Goal: Task Accomplishment & Management: Manage account settings

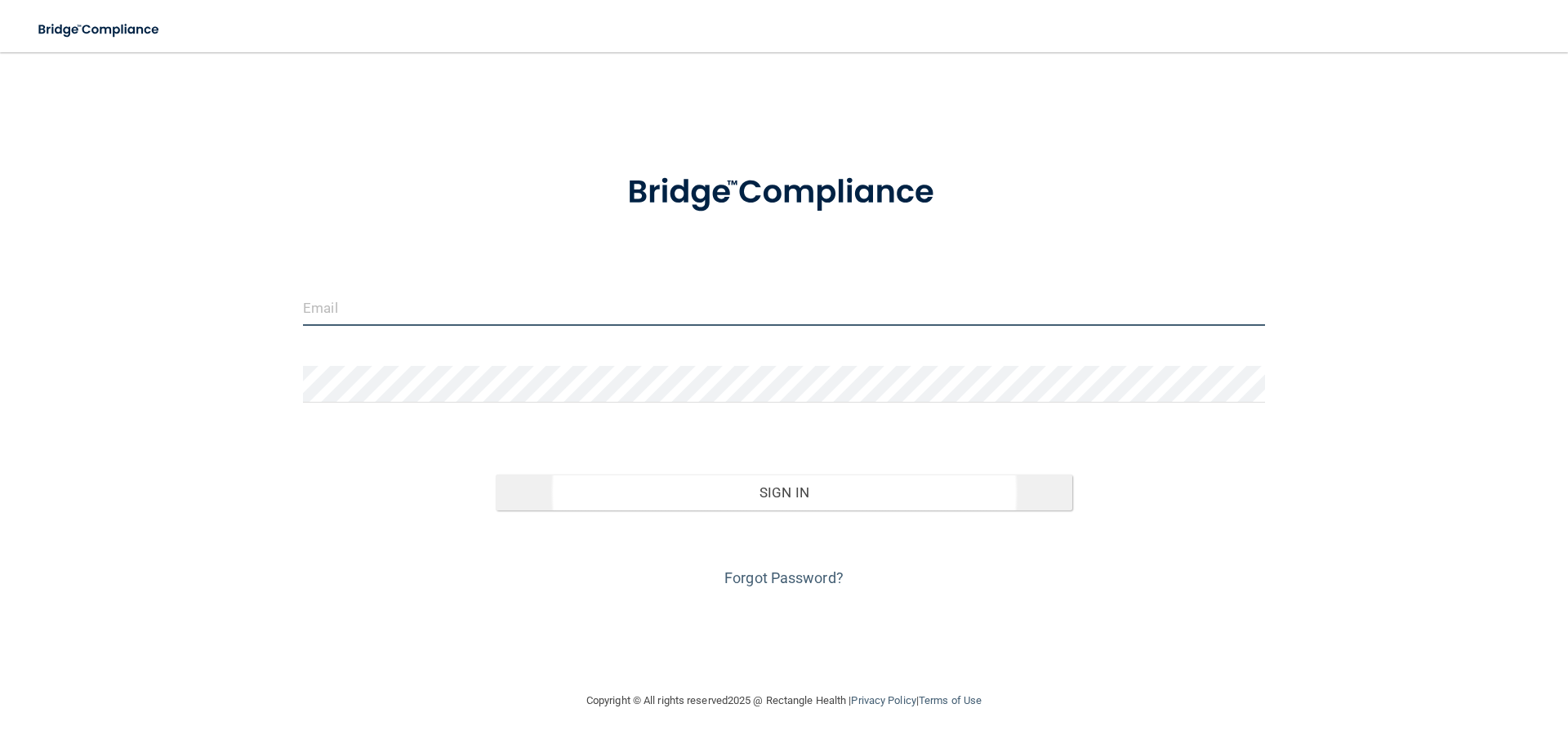
type input "[EMAIL_ADDRESS][DOMAIN_NAME]"
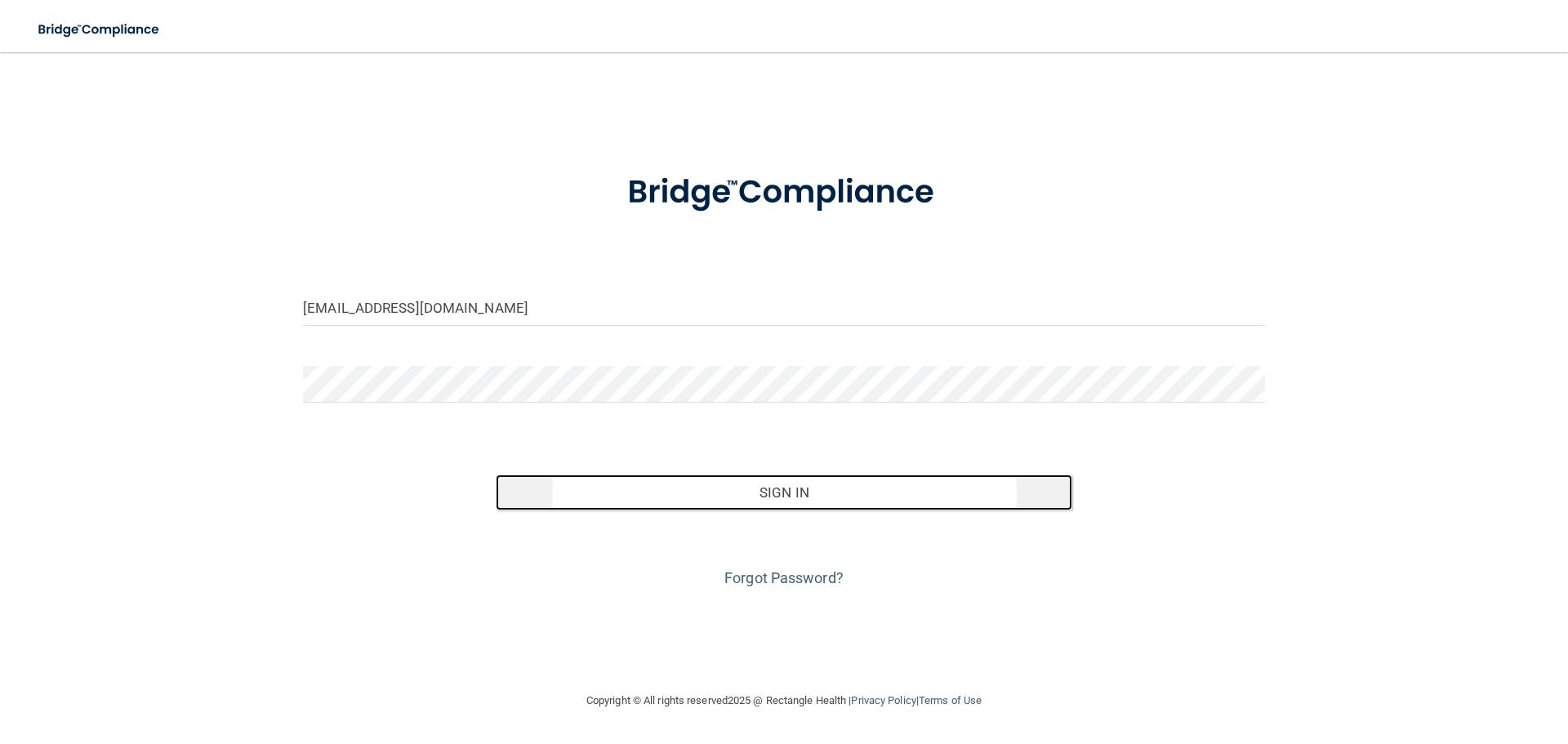
click at [739, 498] on button "Sign In" at bounding box center [784, 492] width 578 height 36
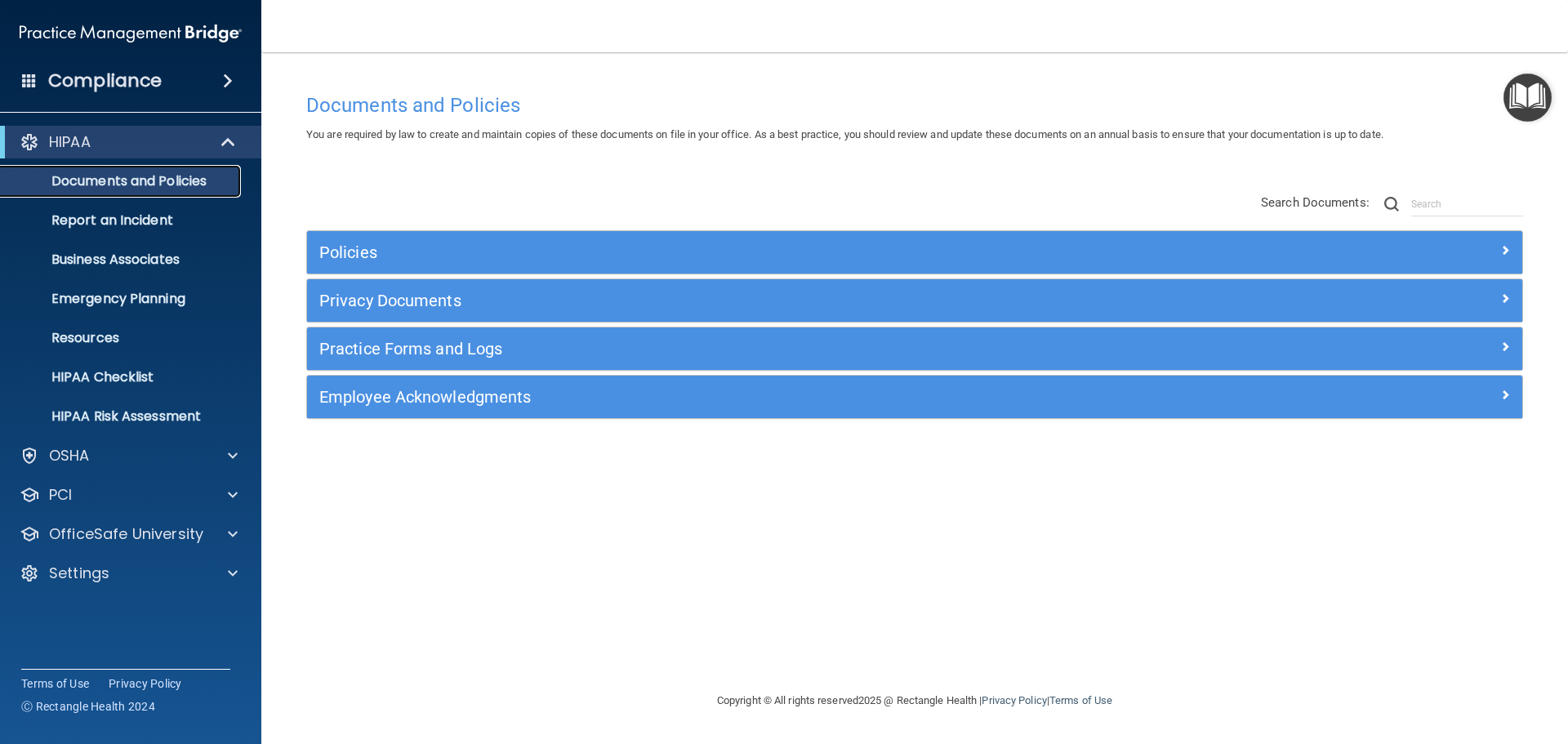
click at [151, 181] on p "Documents and Policies" at bounding box center [122, 181] width 223 height 16
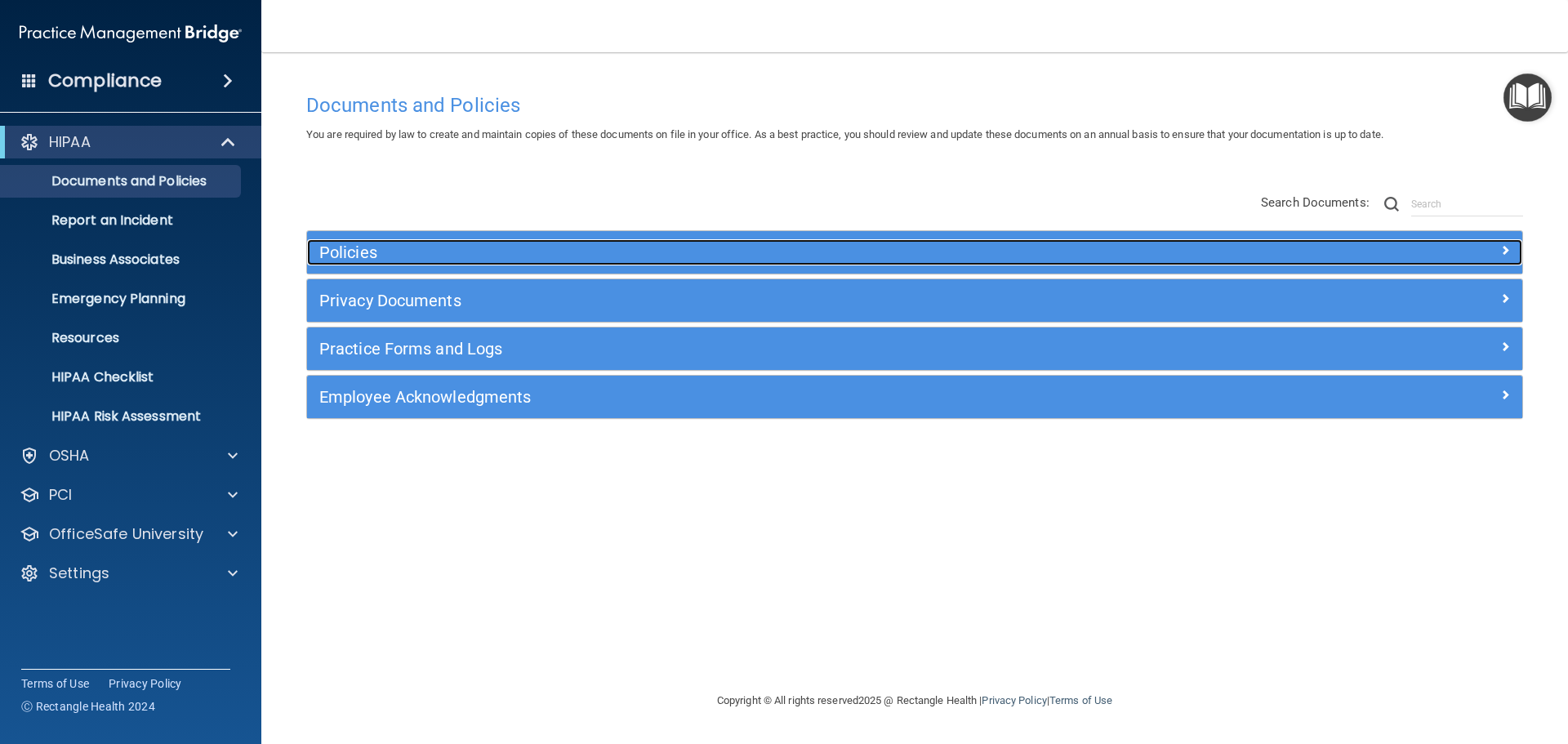
click at [426, 262] on div "Policies" at bounding box center [762, 252] width 911 height 26
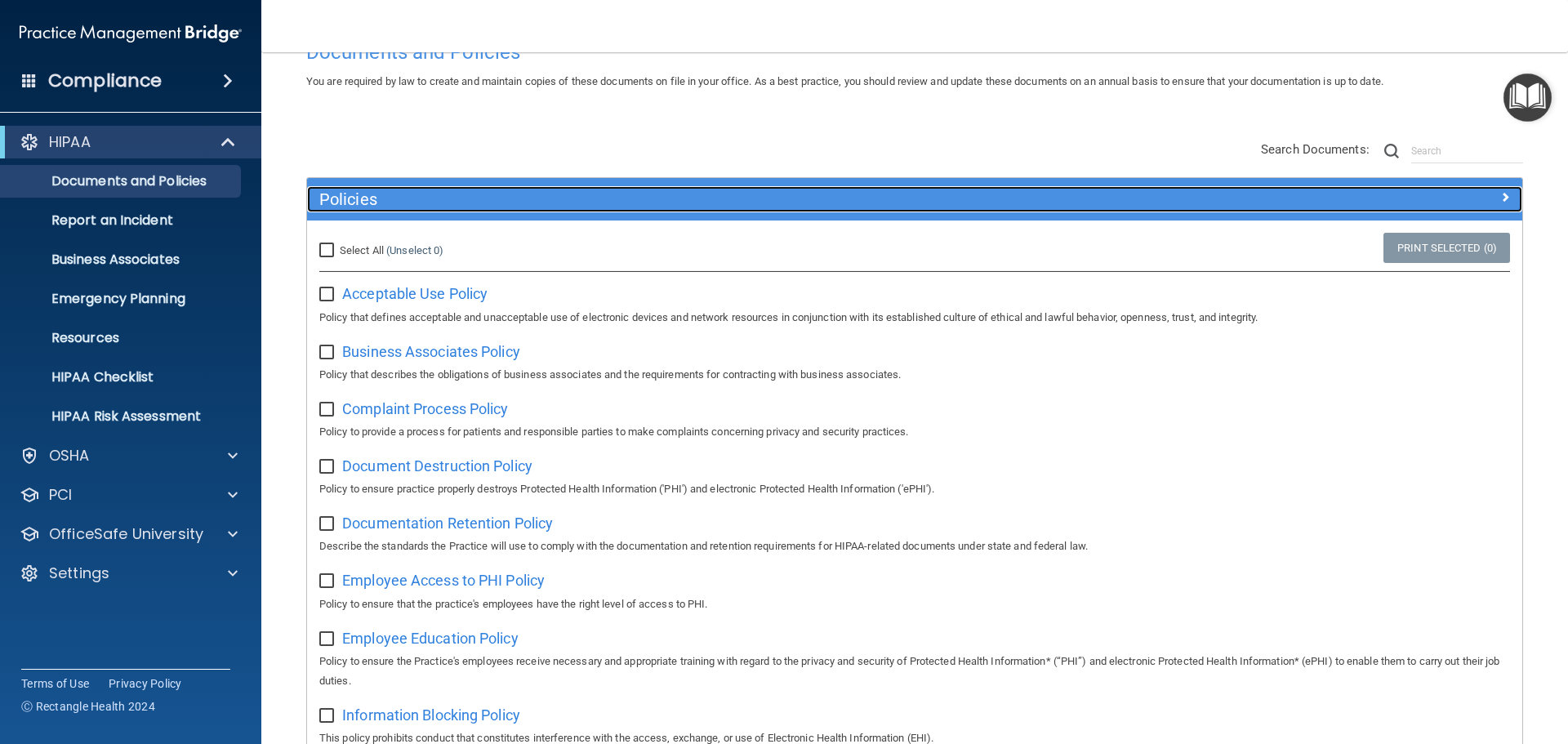
scroll to position [82, 0]
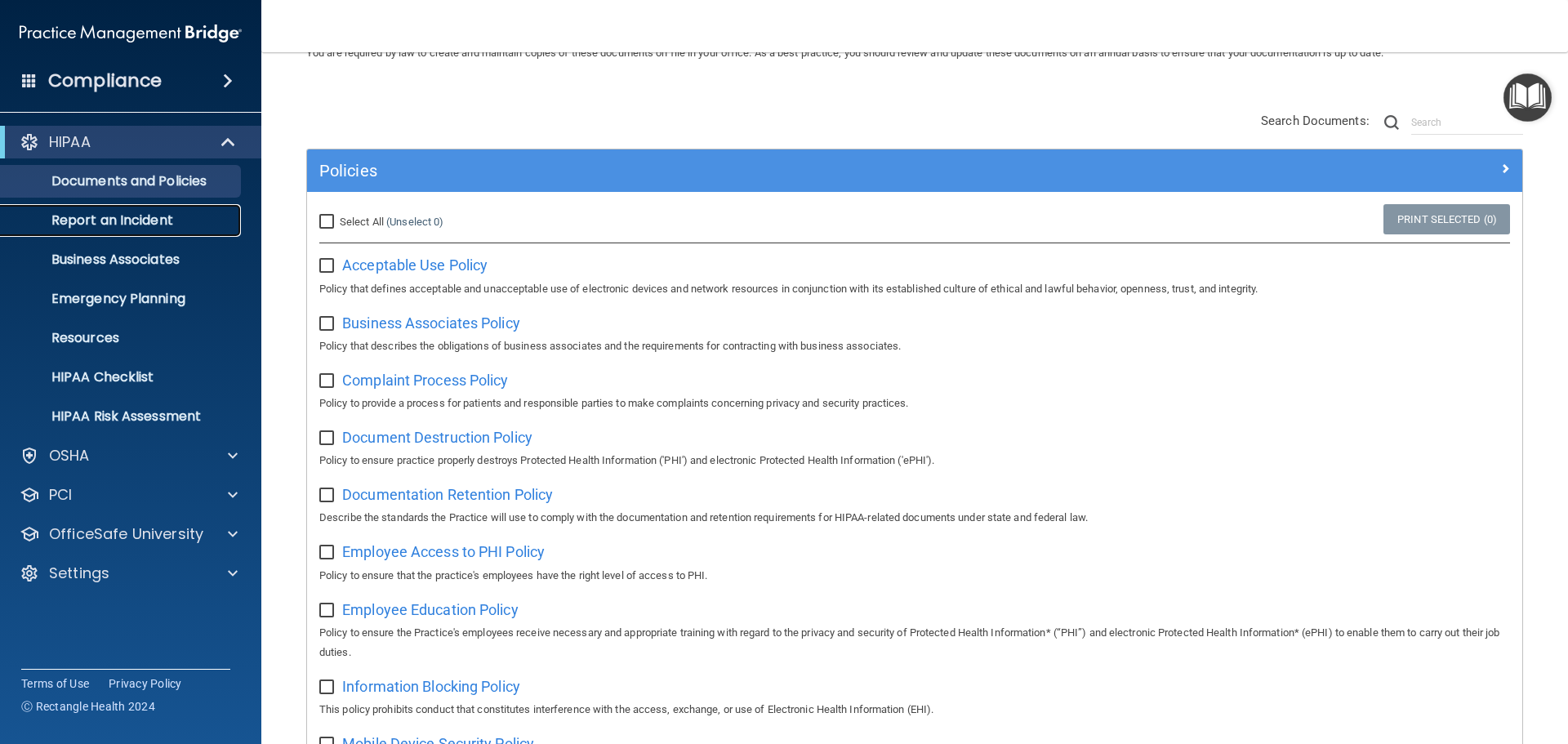
click at [111, 229] on p "Report an Incident" at bounding box center [122, 220] width 223 height 16
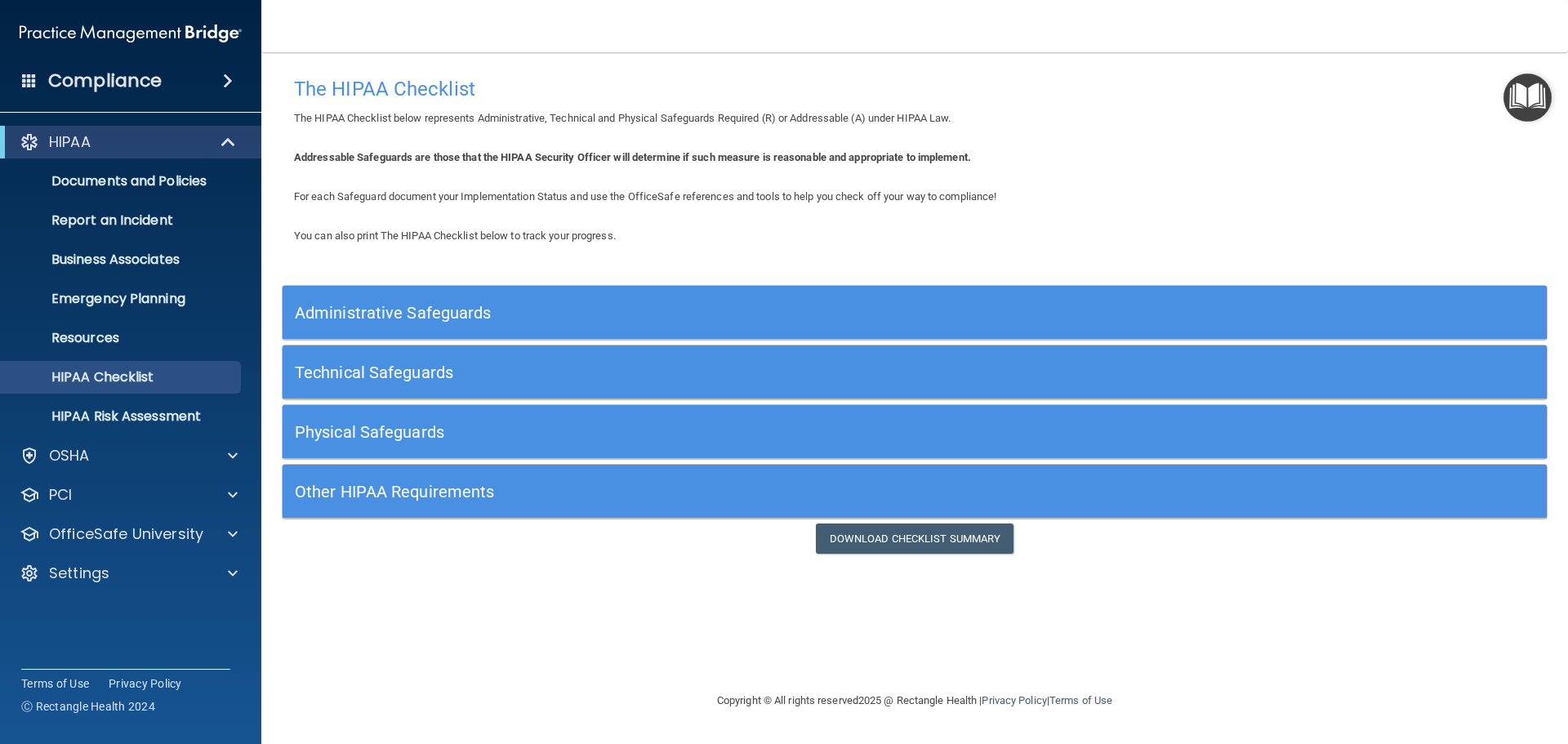
click at [536, 317] on h5 "Administrative Safeguards" at bounding box center [757, 312] width 924 height 18
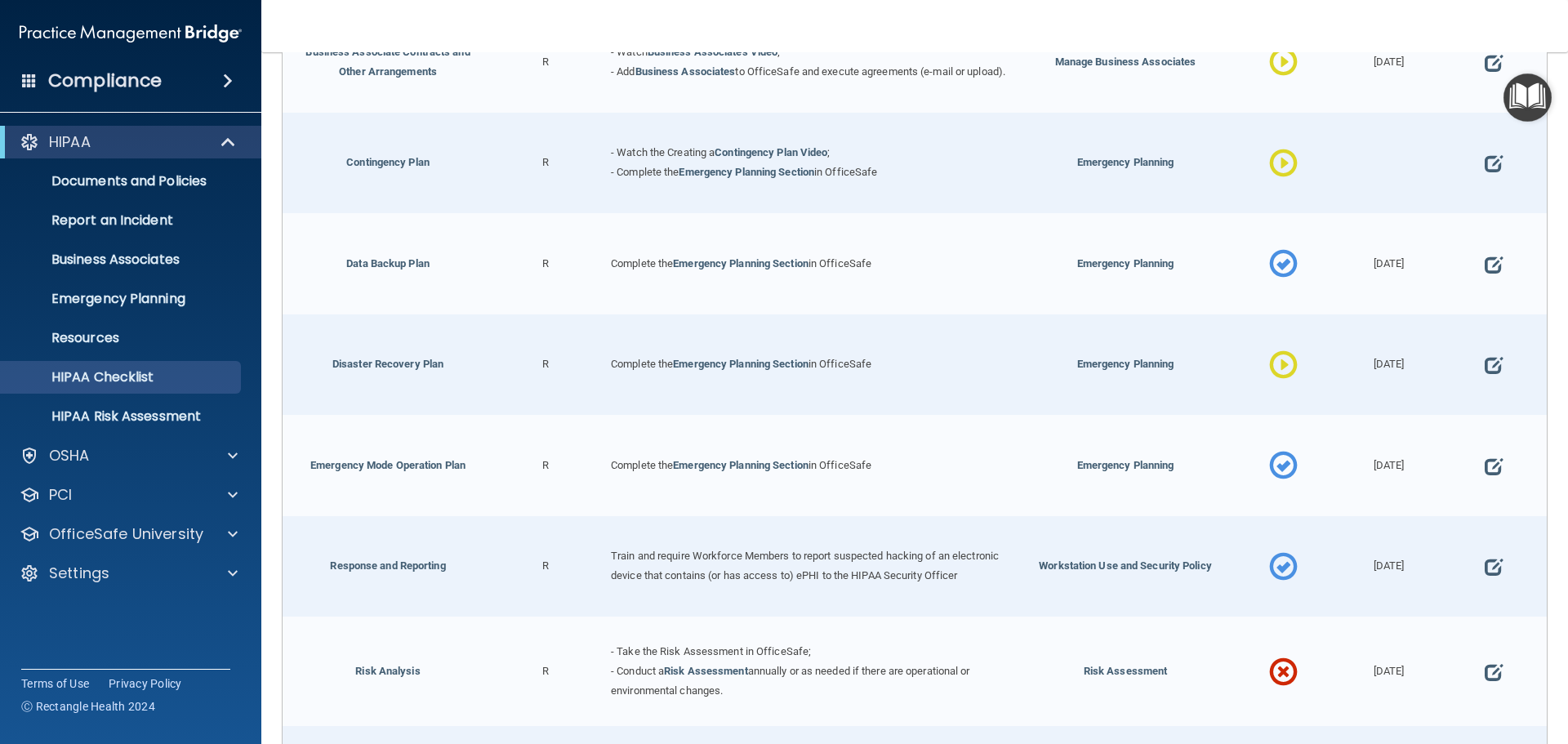
scroll to position [735, 0]
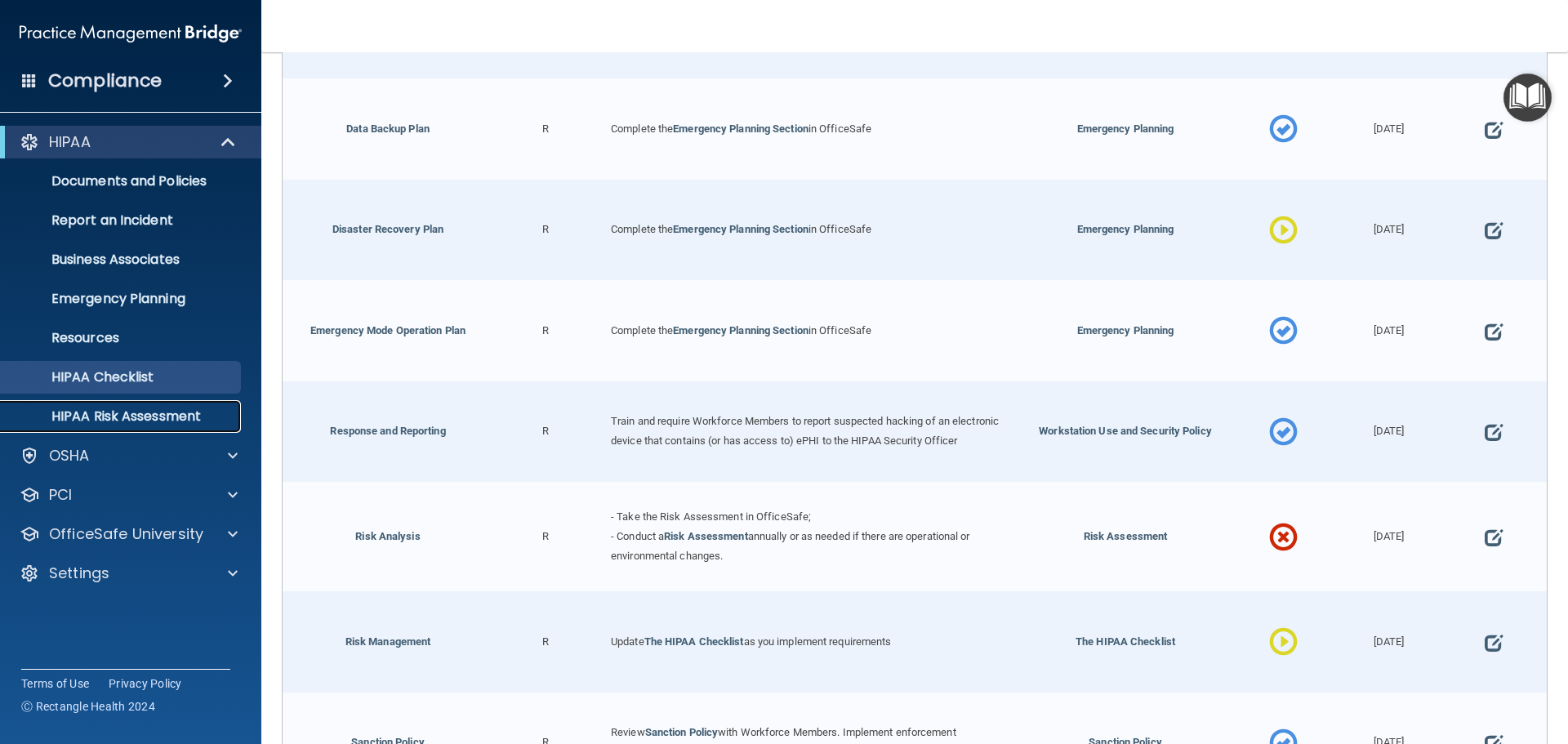
click at [146, 417] on p "HIPAA Risk Assessment" at bounding box center [122, 416] width 223 height 16
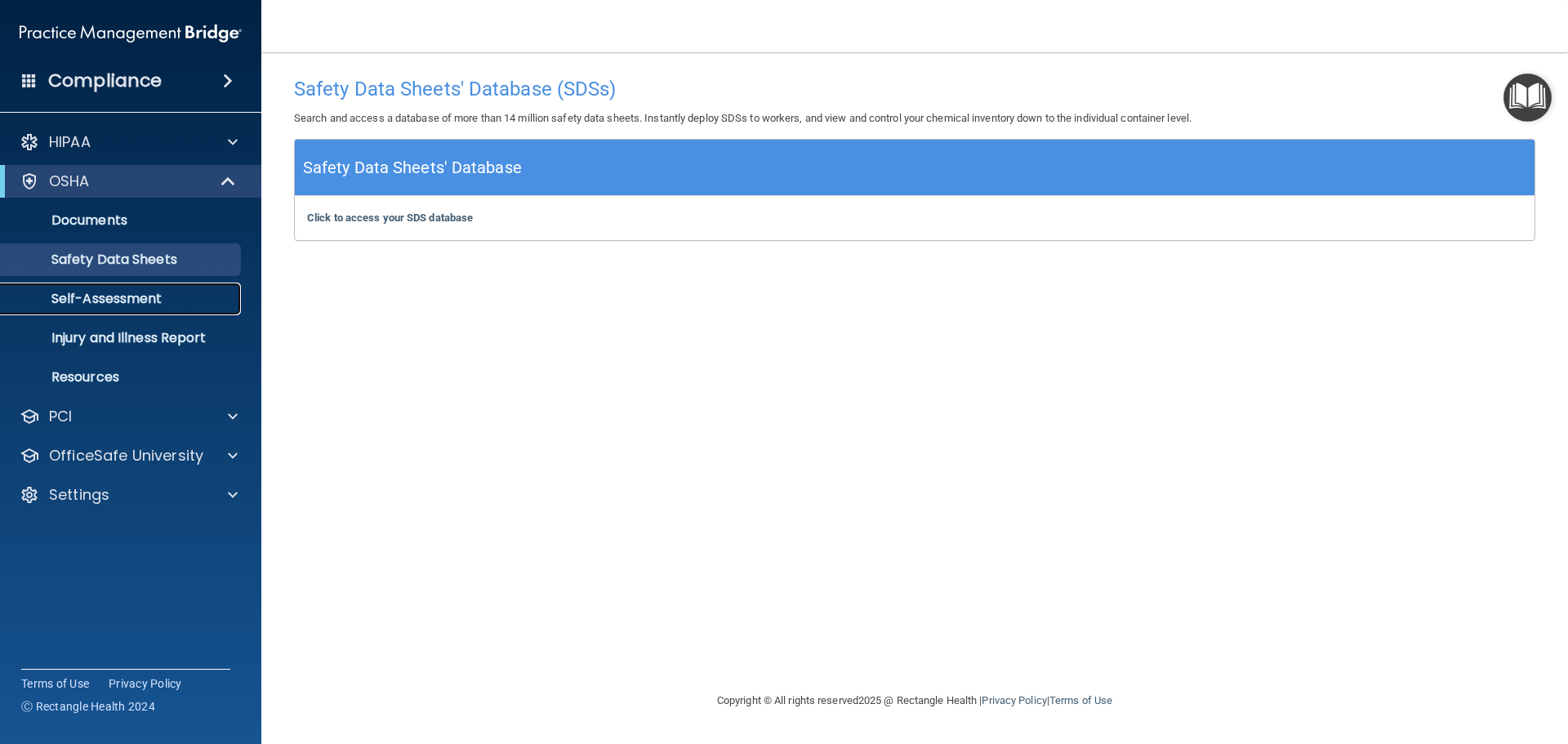
click at [148, 304] on p "Self-Assessment" at bounding box center [122, 298] width 223 height 16
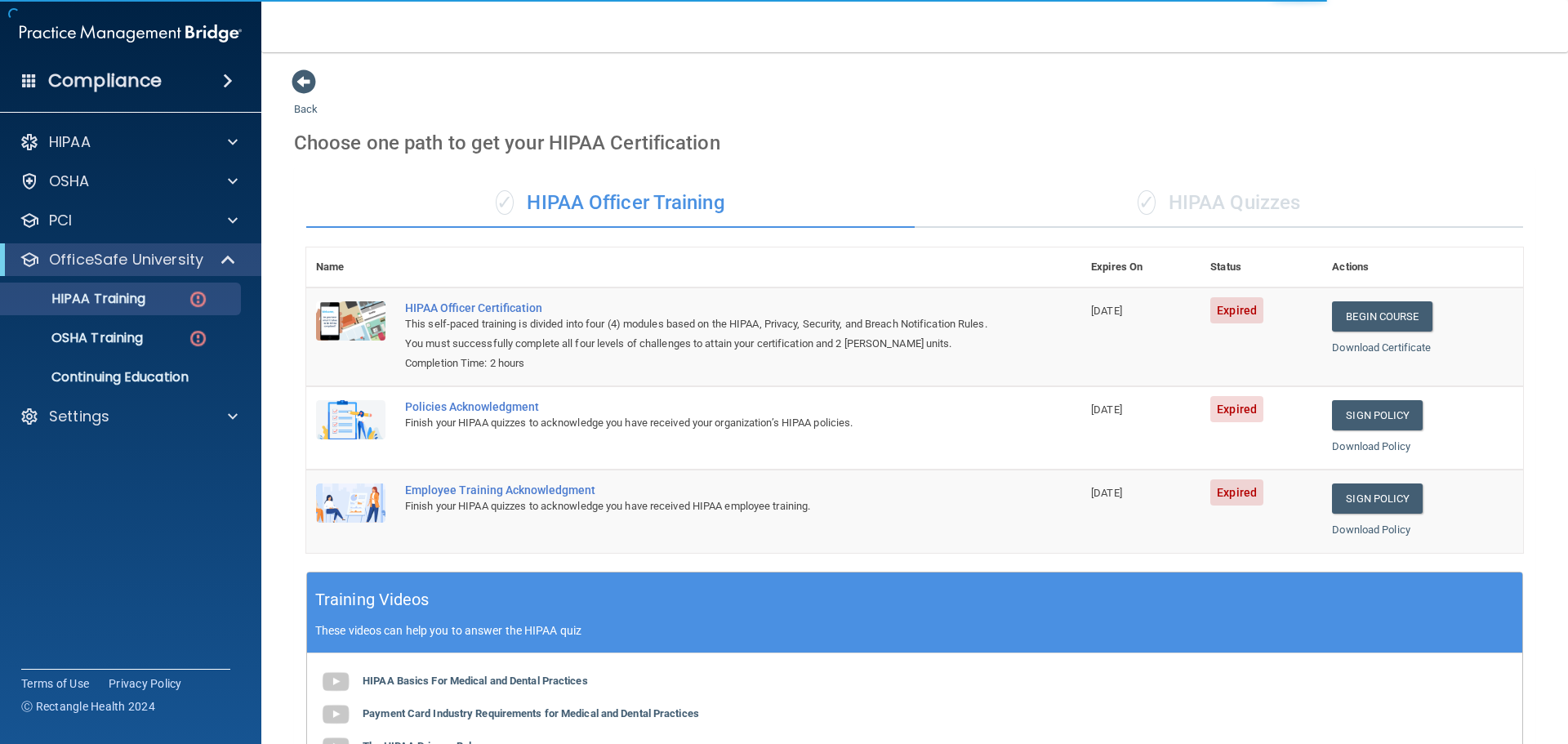
click at [1222, 202] on div "✓ HIPAA Quizzes" at bounding box center [1218, 203] width 608 height 49
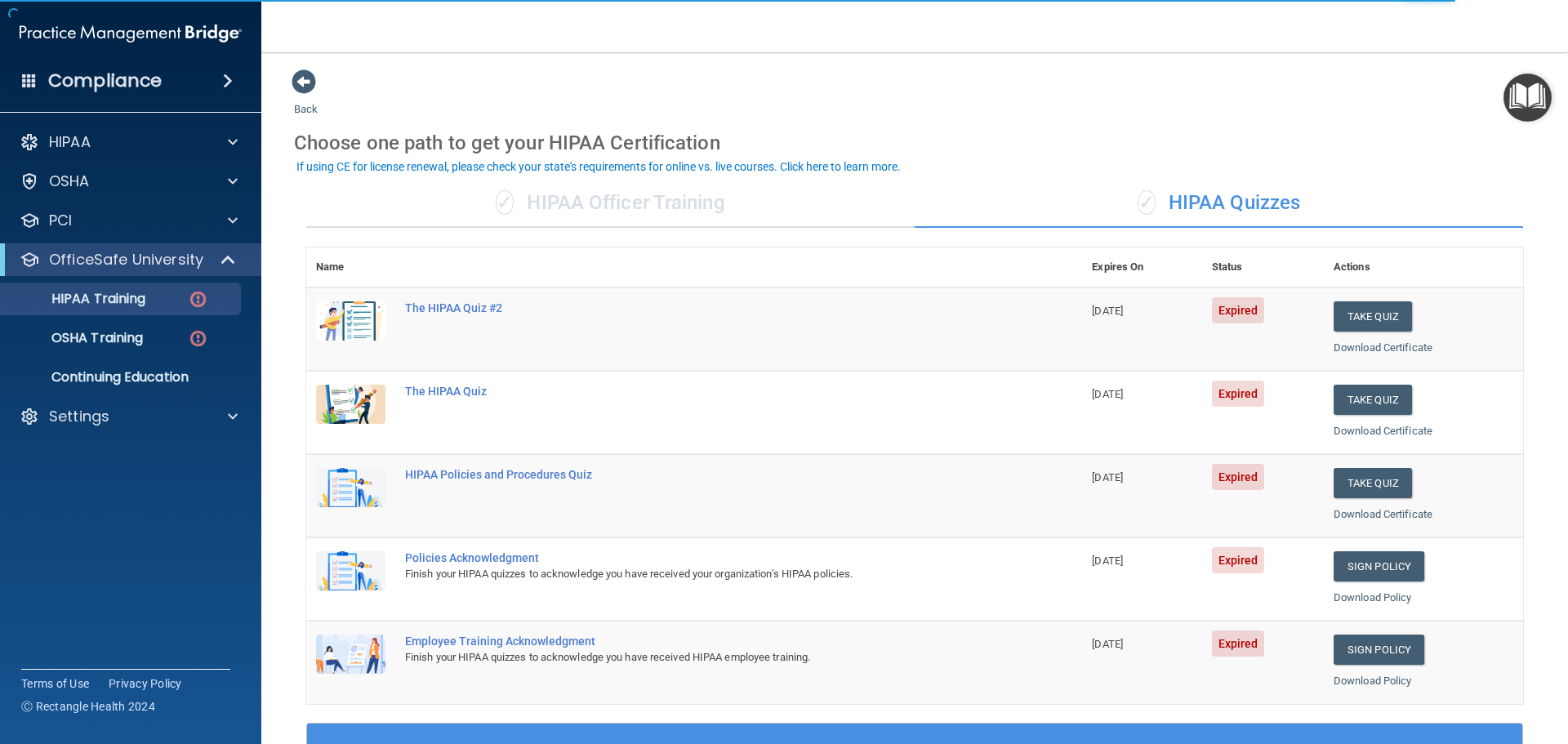
click at [664, 214] on div "✓ HIPAA Officer Training" at bounding box center [610, 203] width 608 height 49
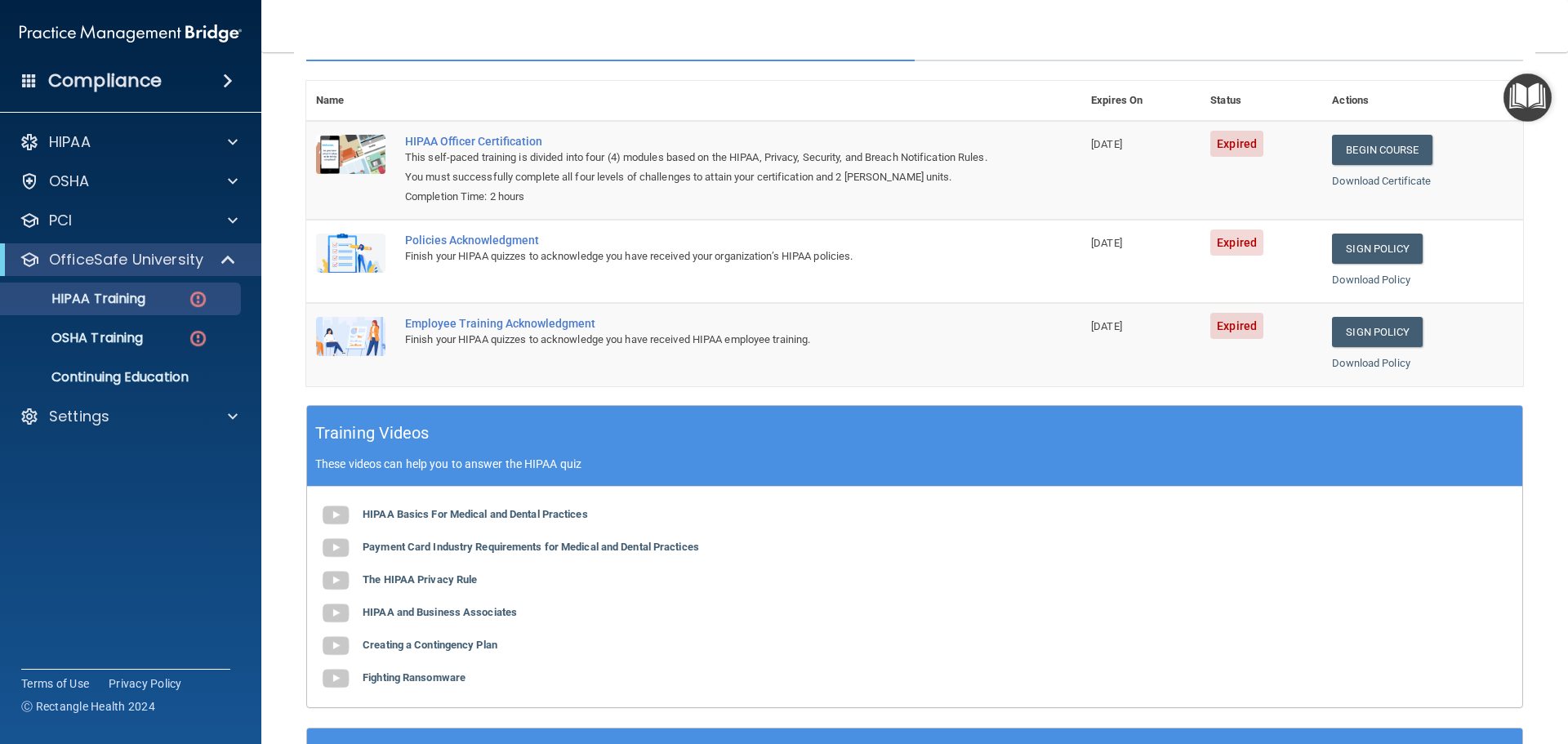
scroll to position [82, 0]
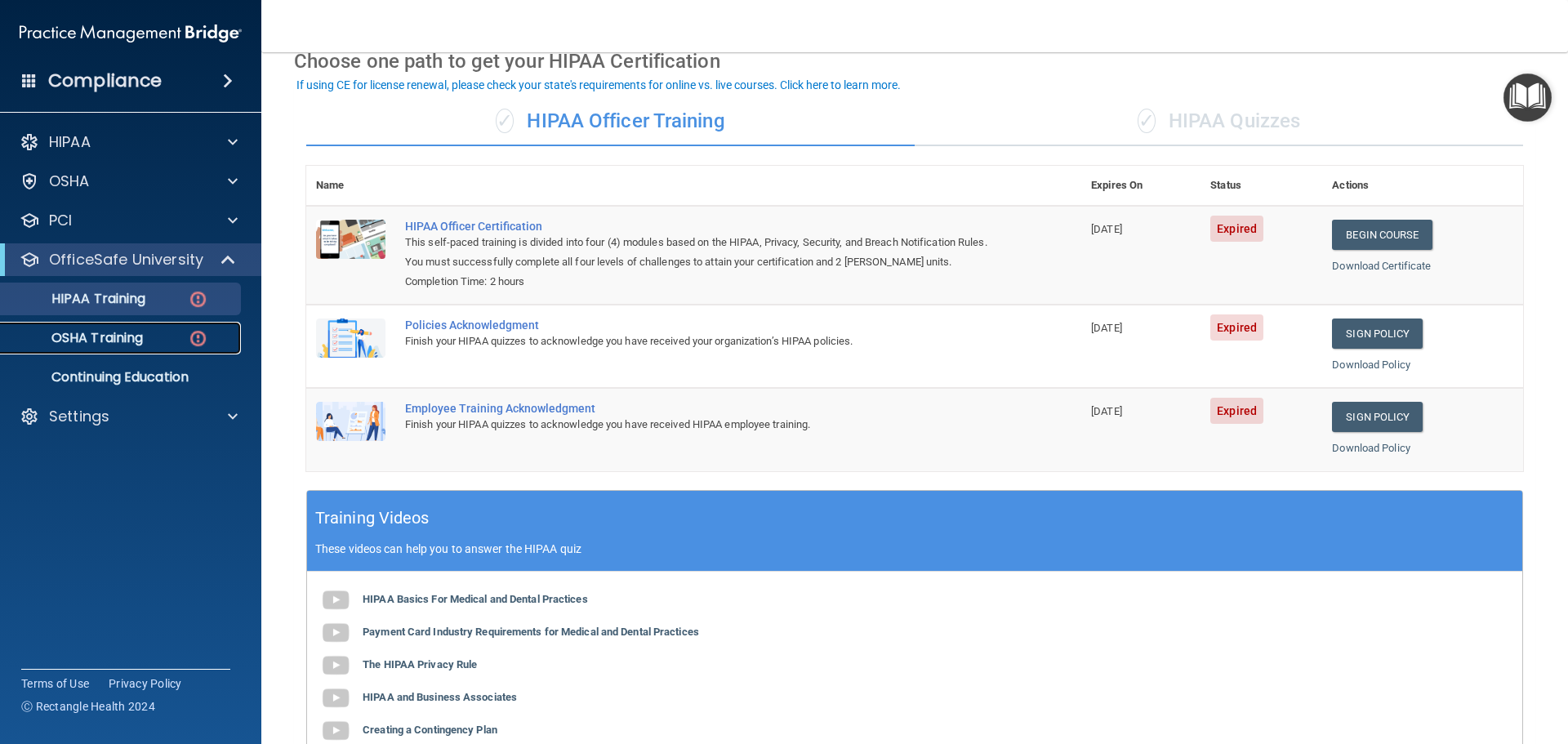
click at [115, 342] on p "OSHA Training" at bounding box center [77, 338] width 133 height 16
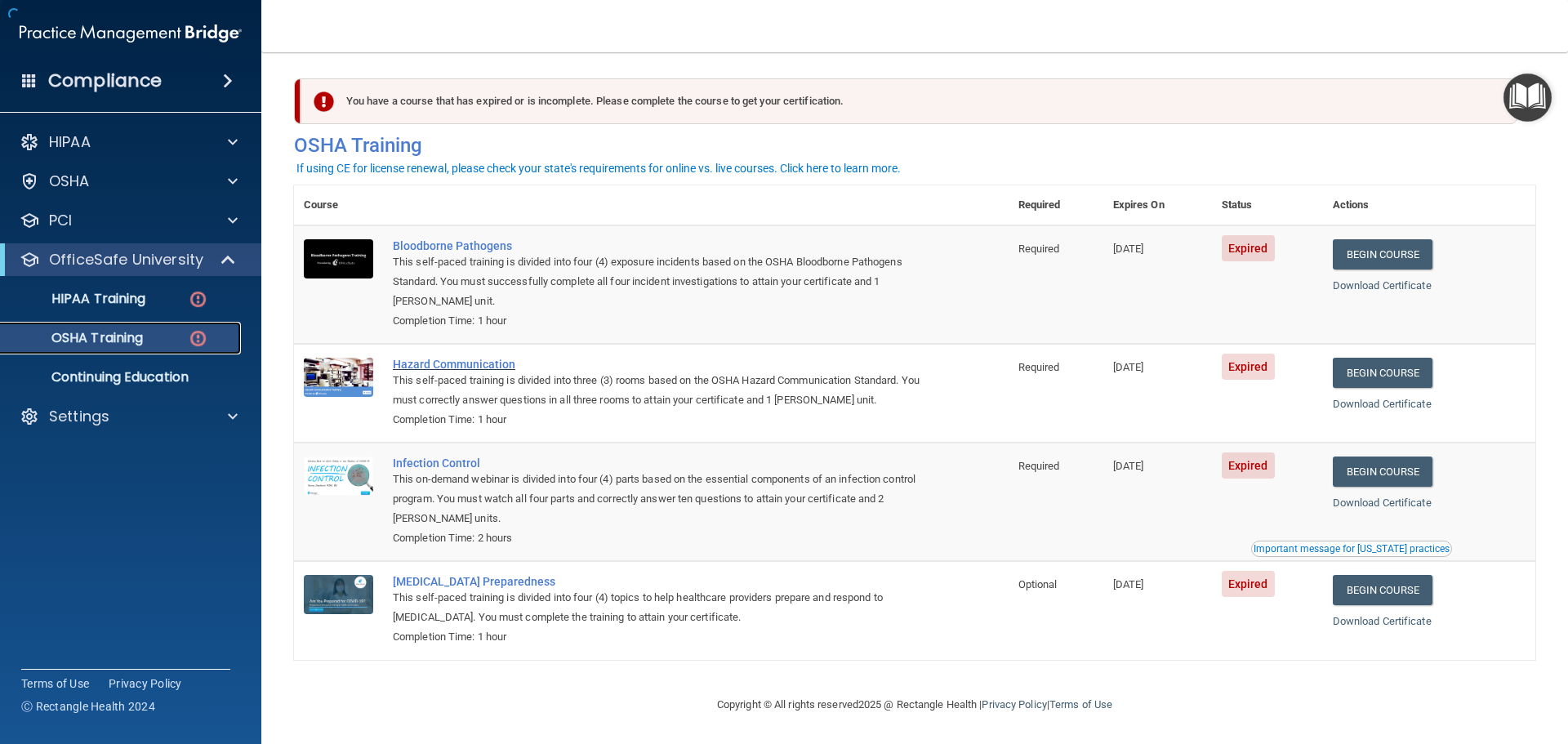
scroll to position [8, 0]
click at [140, 304] on p "HIPAA Training" at bounding box center [77, 298] width 134 height 16
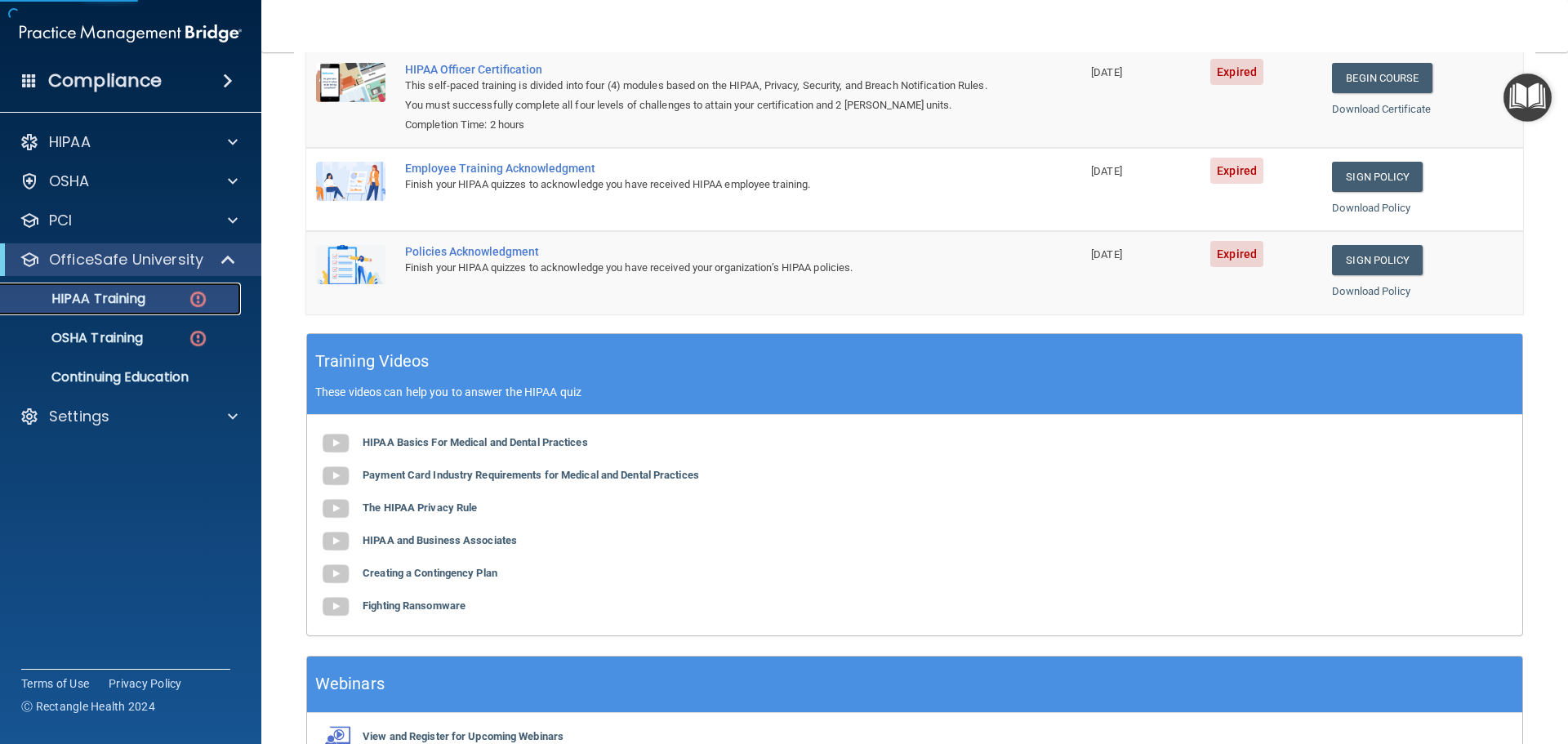
scroll to position [91, 0]
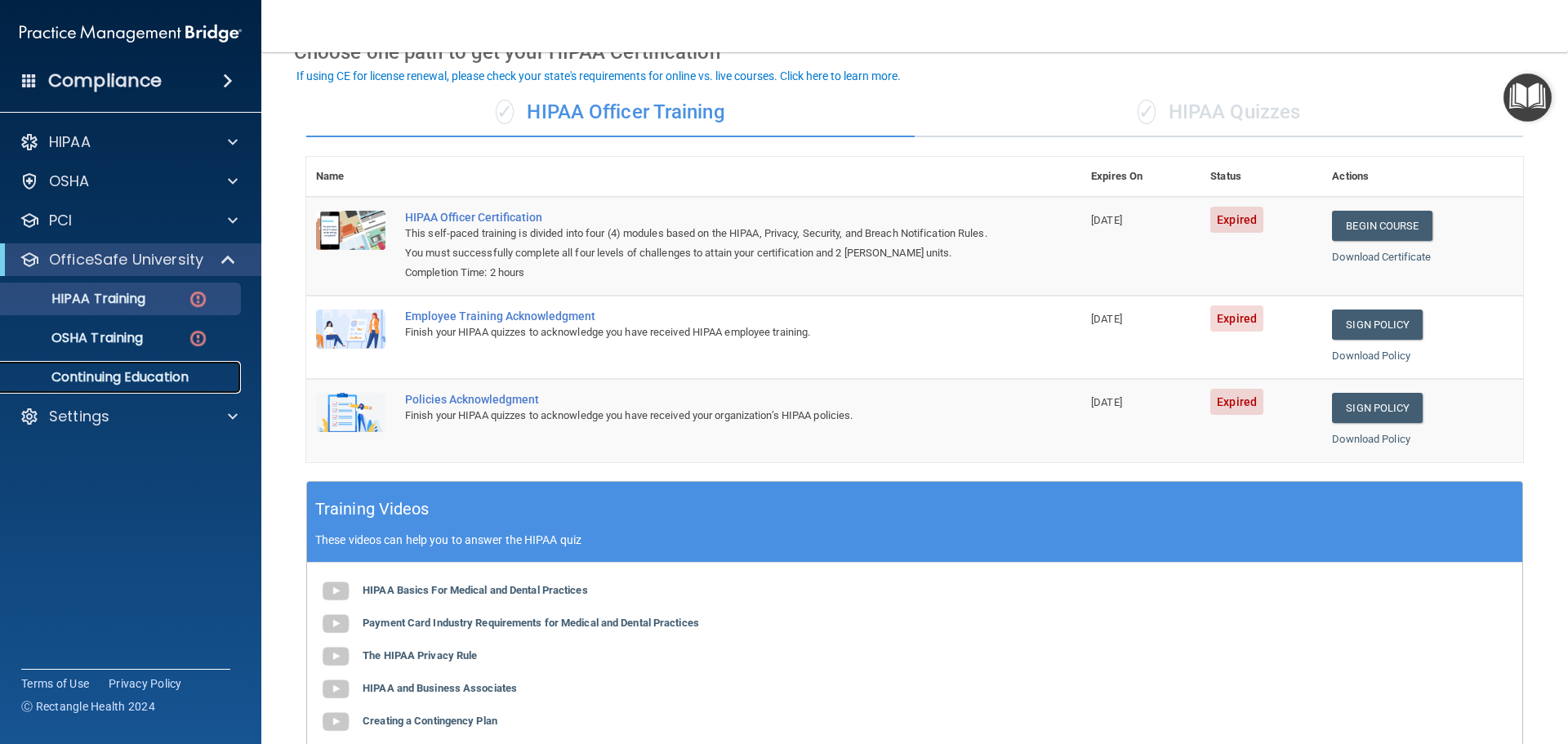
click at [157, 378] on p "Continuing Education" at bounding box center [122, 377] width 223 height 16
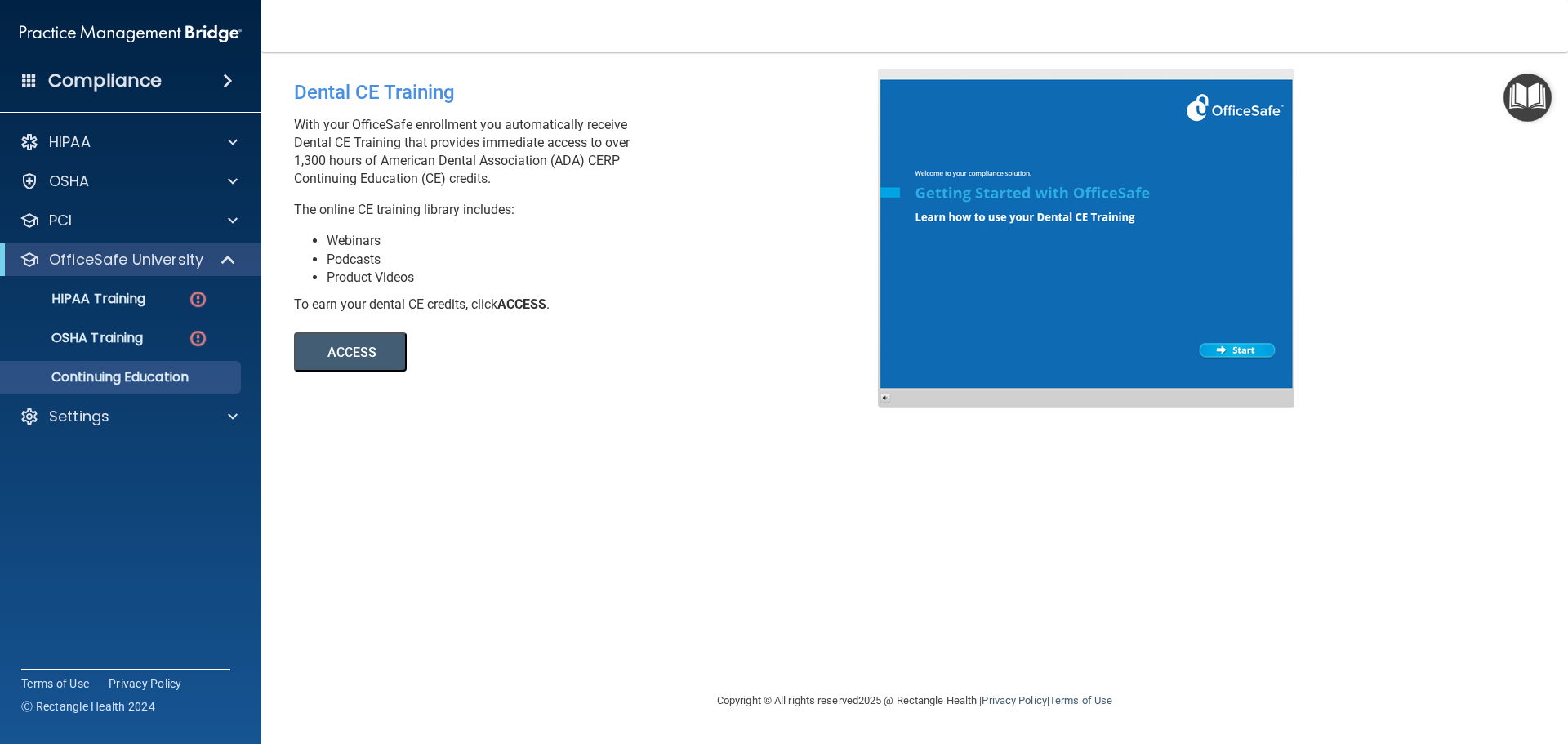
click at [389, 356] on button "ACCESS" at bounding box center [351, 352] width 112 height 39
click at [163, 421] on div "Settings" at bounding box center [109, 416] width 202 height 20
click at [133, 490] on p "My Users" at bounding box center [122, 494] width 223 height 16
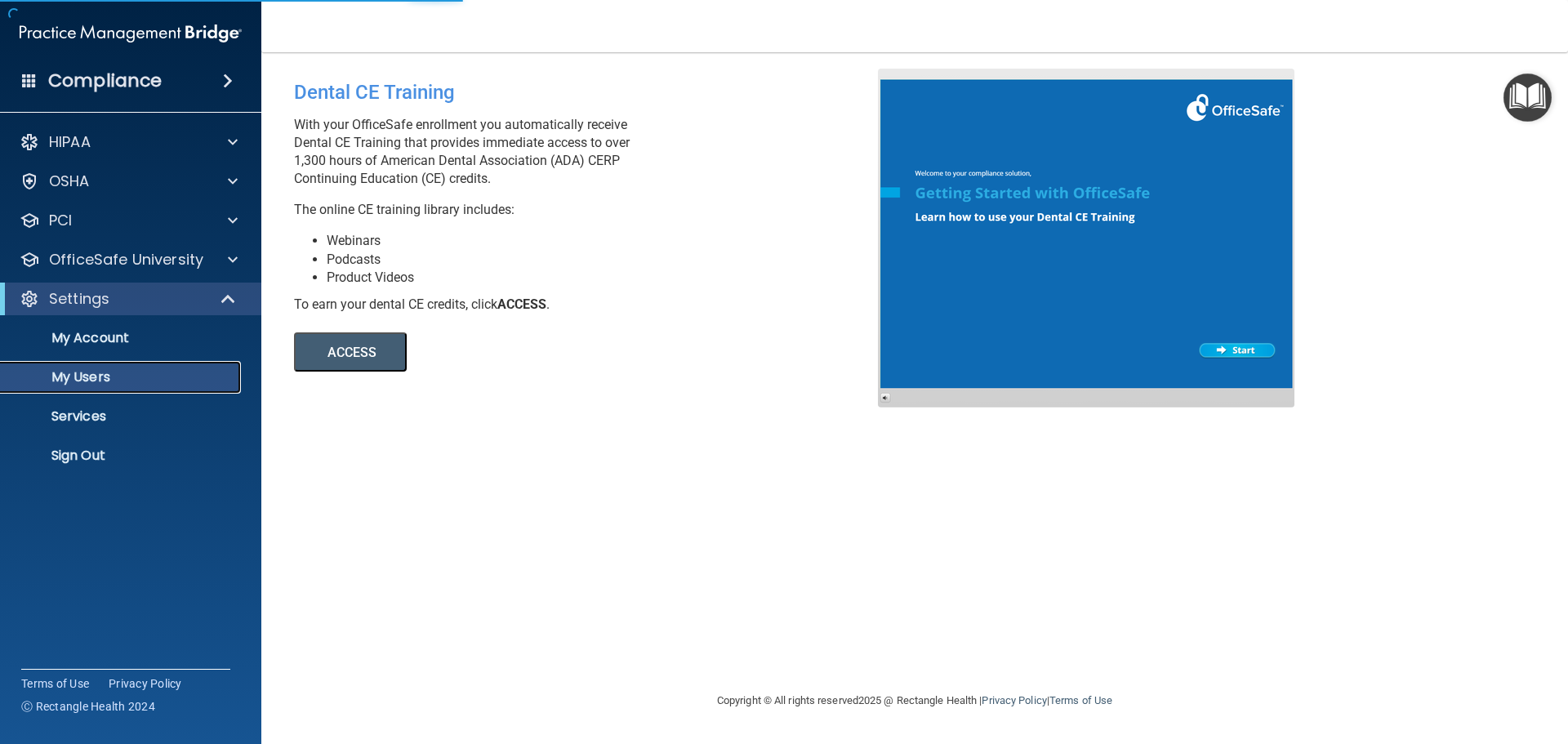
select select "20"
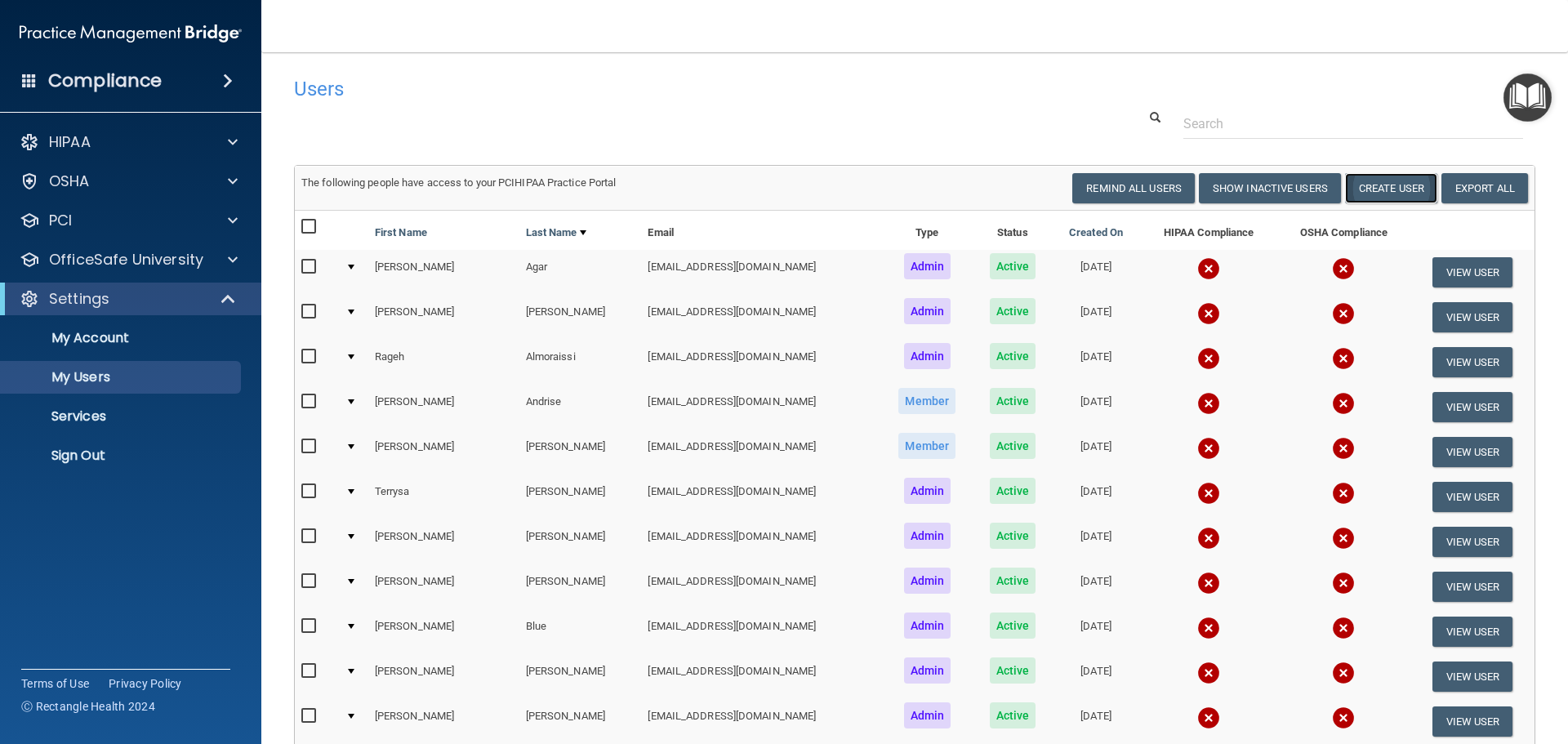
click at [1398, 188] on button "Create User" at bounding box center [1391, 189] width 92 height 31
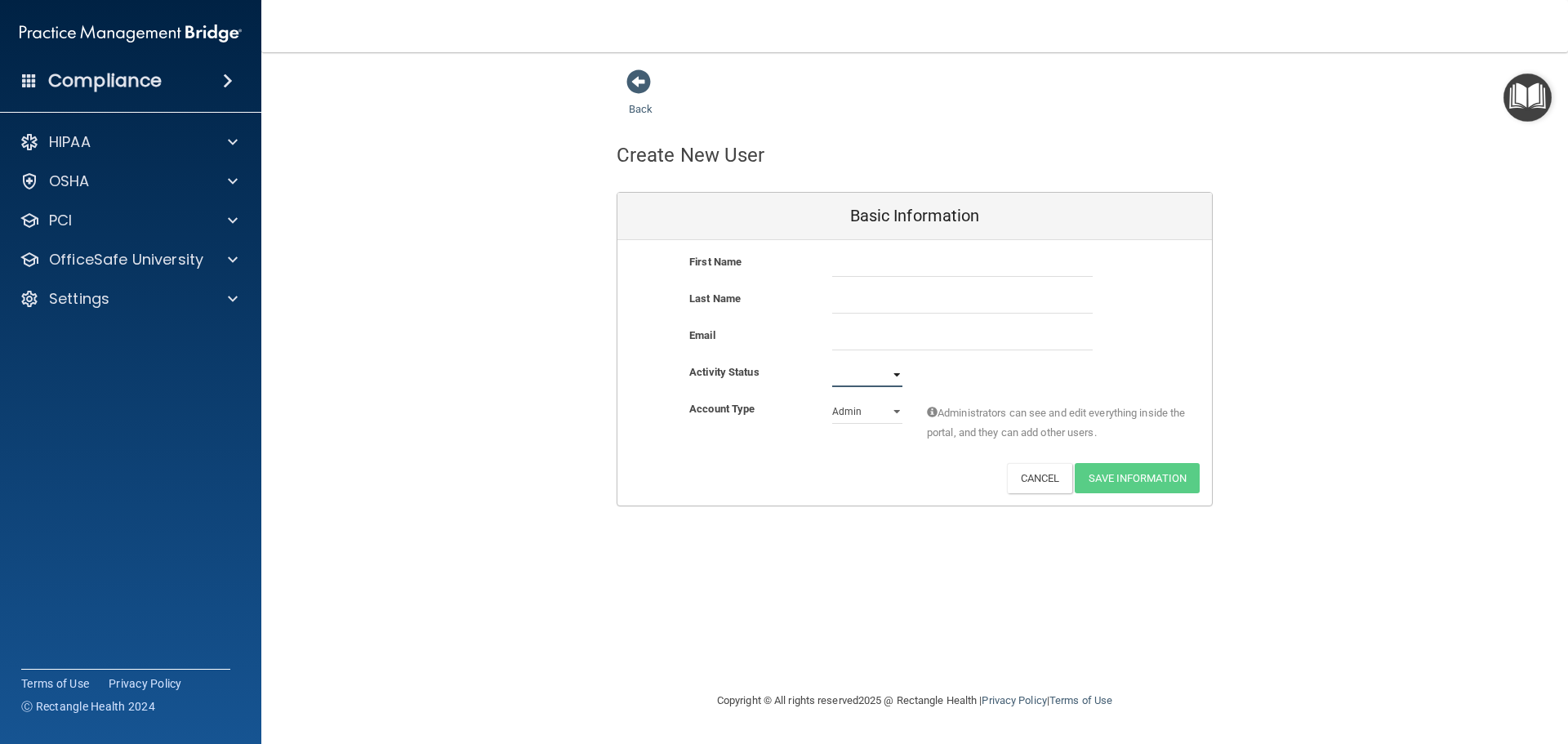
click at [892, 378] on select "Active Inactive" at bounding box center [867, 374] width 71 height 25
select select "active"
click at [832, 362] on select "Active Inactive" at bounding box center [867, 374] width 71 height 25
click at [863, 417] on select "Admin Member" at bounding box center [867, 411] width 71 height 25
click at [639, 90] on span at bounding box center [638, 82] width 25 height 25
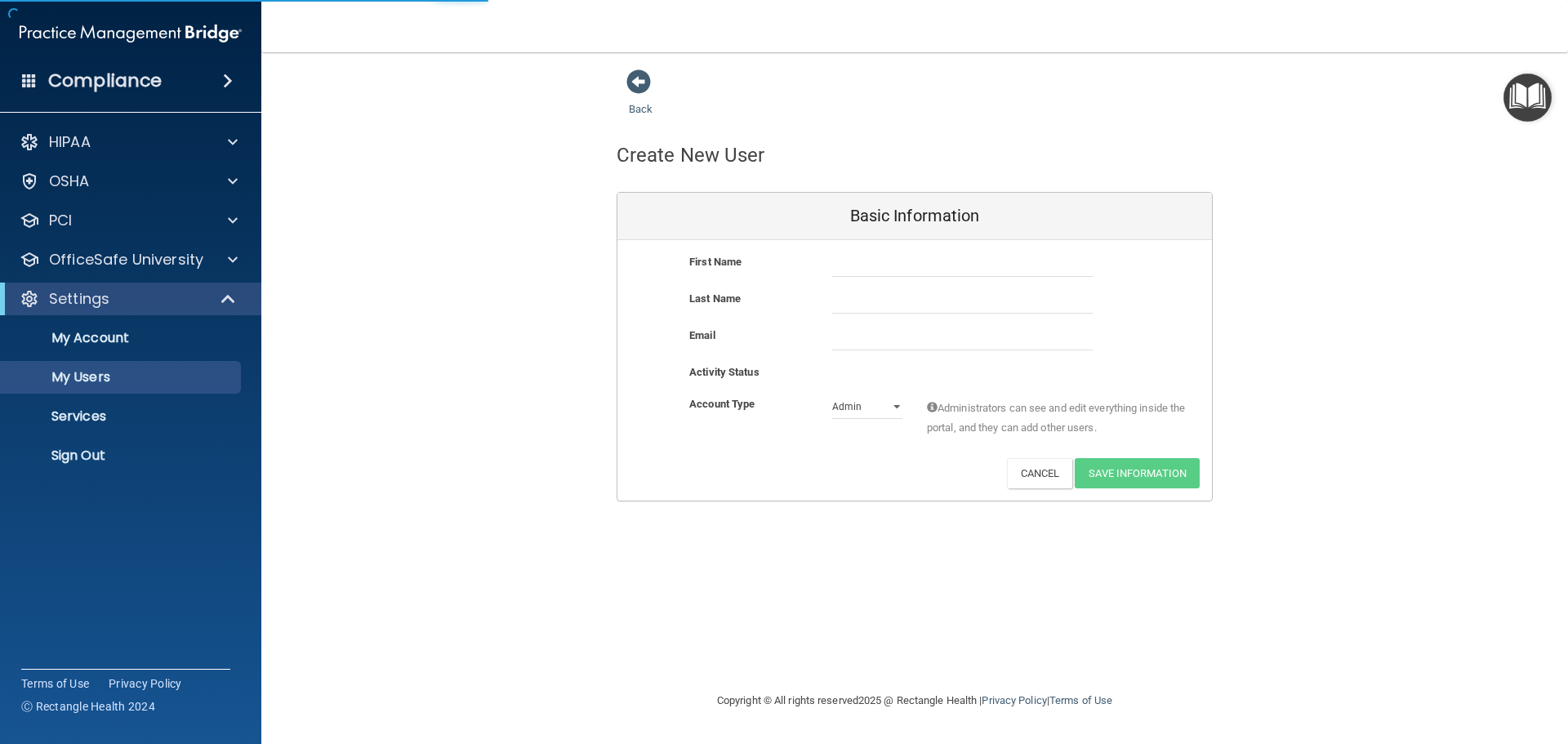
select select "20"
